Goal: Task Accomplishment & Management: Manage account settings

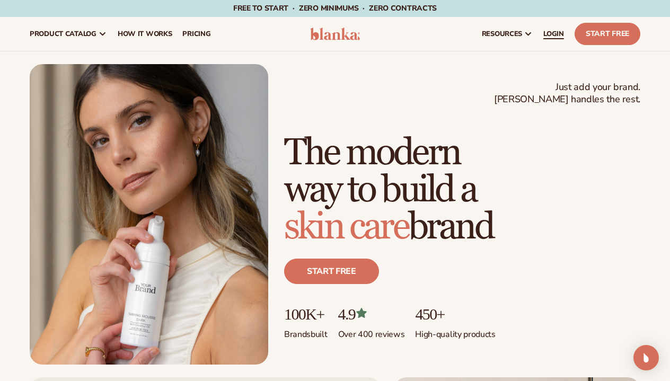
click at [544, 32] on span "LOGIN" at bounding box center [553, 34] width 21 height 8
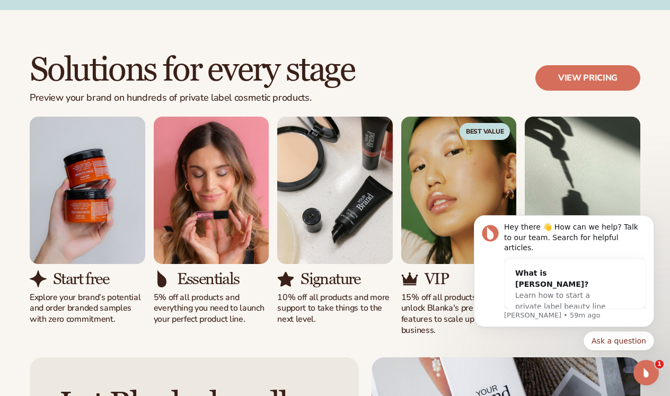
scroll to position [833, 0]
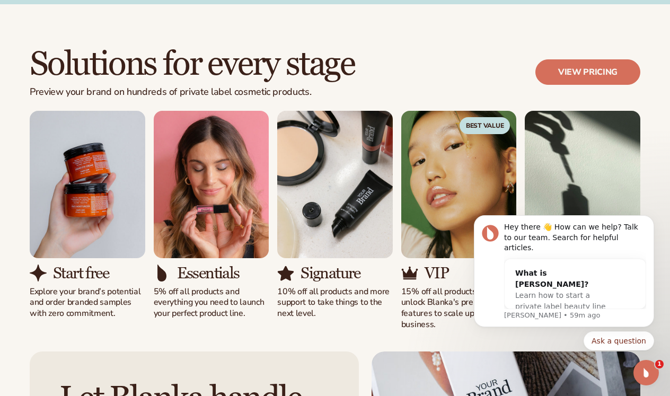
click at [650, 385] on div "1" at bounding box center [645, 372] width 25 height 25
click at [650, 378] on icon "Open Intercom Messenger" at bounding box center [645, 372] width 17 height 17
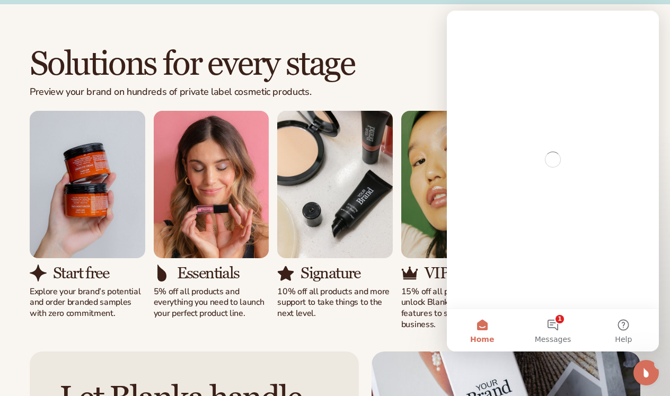
scroll to position [0, 0]
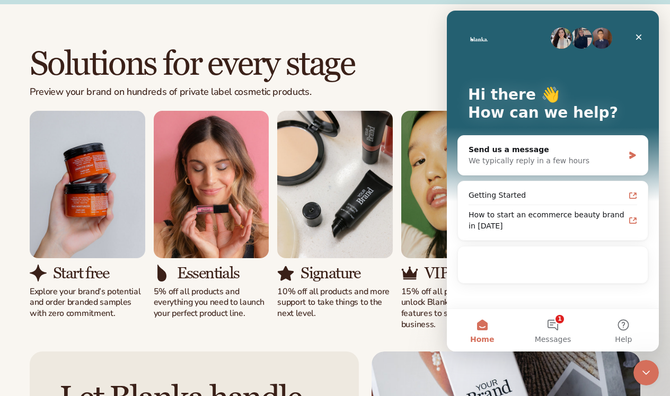
click at [650, 378] on icon "Close Intercom Messenger" at bounding box center [645, 372] width 13 height 13
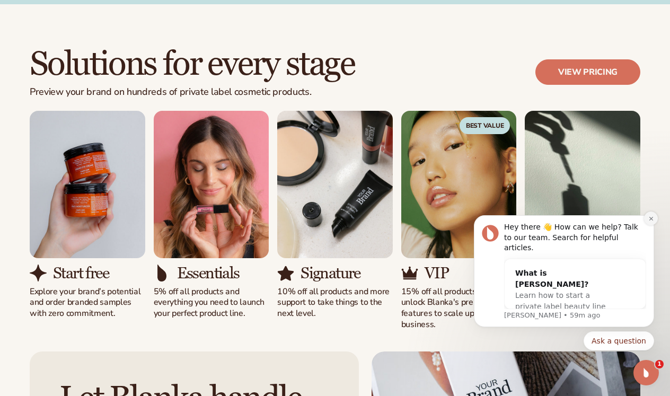
click at [652, 220] on icon "Dismiss notification" at bounding box center [650, 218] width 4 height 4
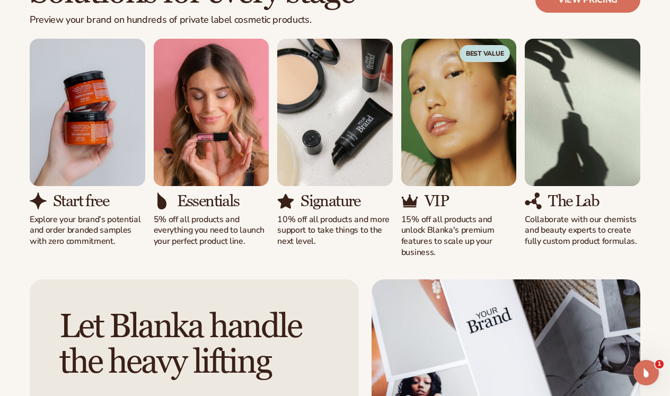
scroll to position [925, 0]
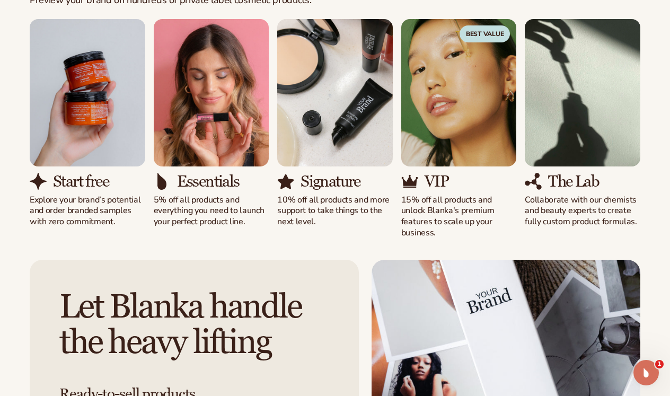
click at [98, 148] on img "1 / 5" at bounding box center [87, 92] width 115 height 147
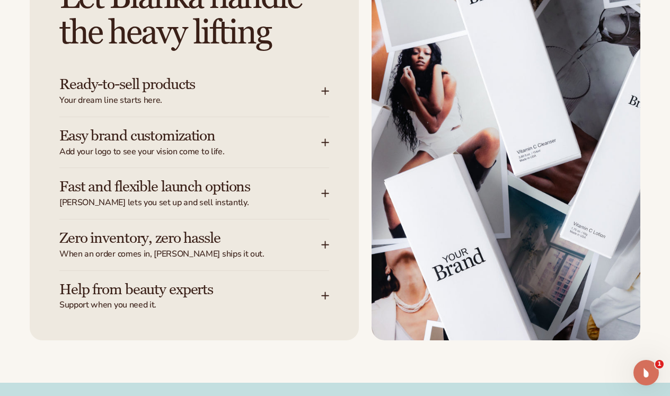
scroll to position [1235, 0]
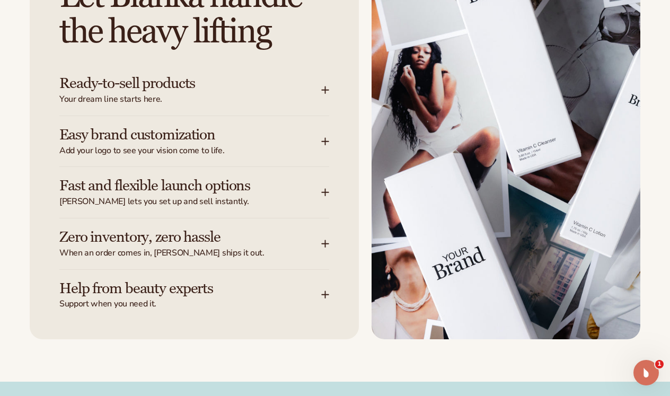
click at [134, 196] on span "[PERSON_NAME] lets you set up and sell instantly." at bounding box center [190, 201] width 262 height 11
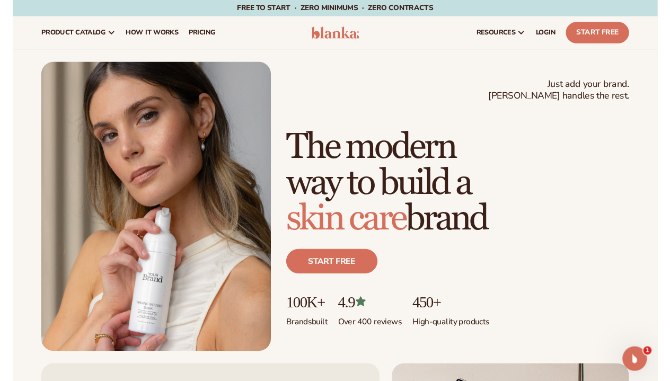
scroll to position [0, 0]
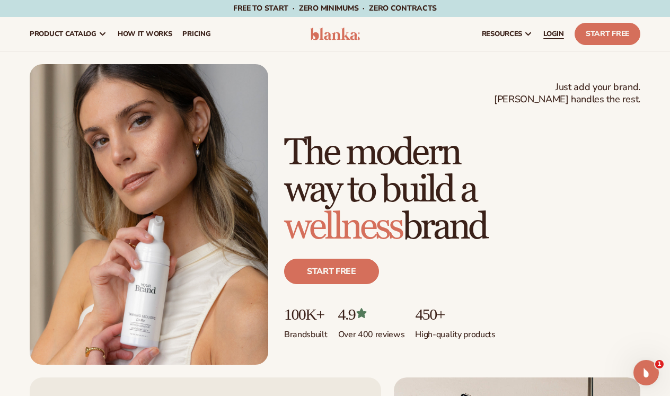
click at [554, 34] on span "LOGIN" at bounding box center [553, 34] width 21 height 8
